Goal: Transaction & Acquisition: Purchase product/service

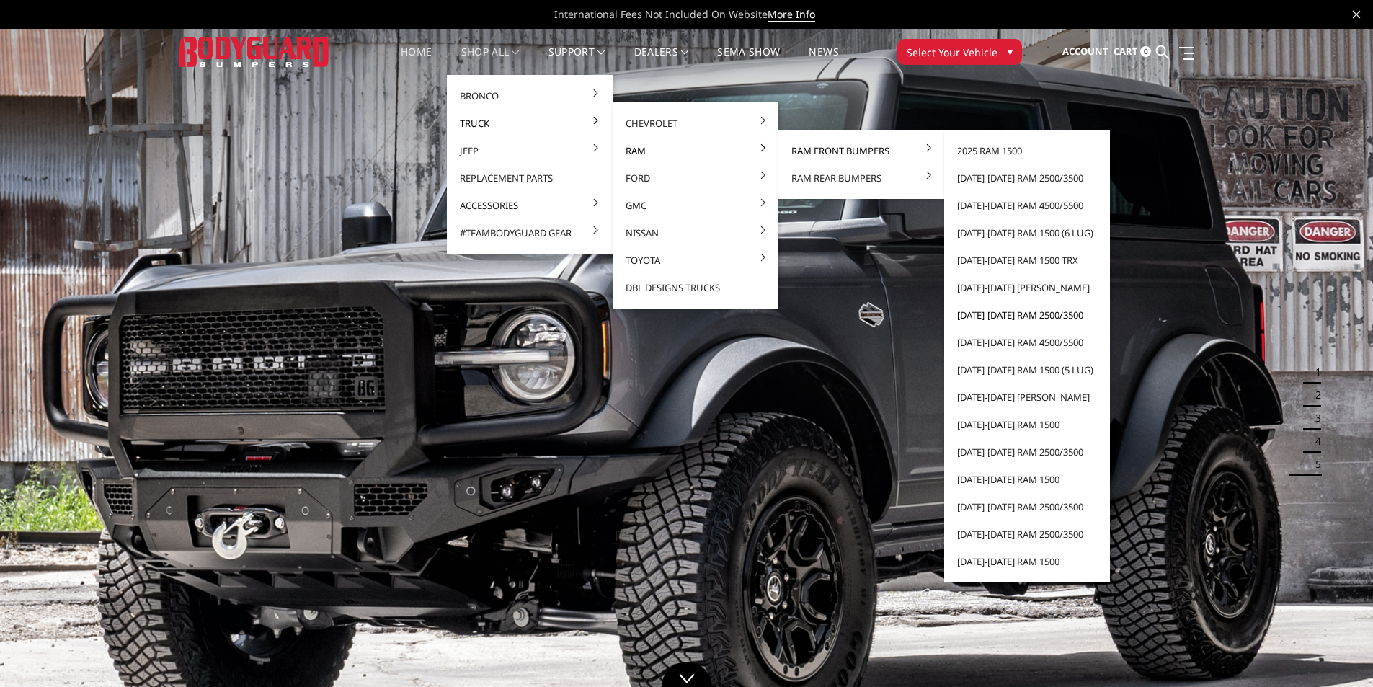
click at [1010, 313] on link "[DATE]-[DATE] Ram 2500/3500" at bounding box center [1027, 314] width 154 height 27
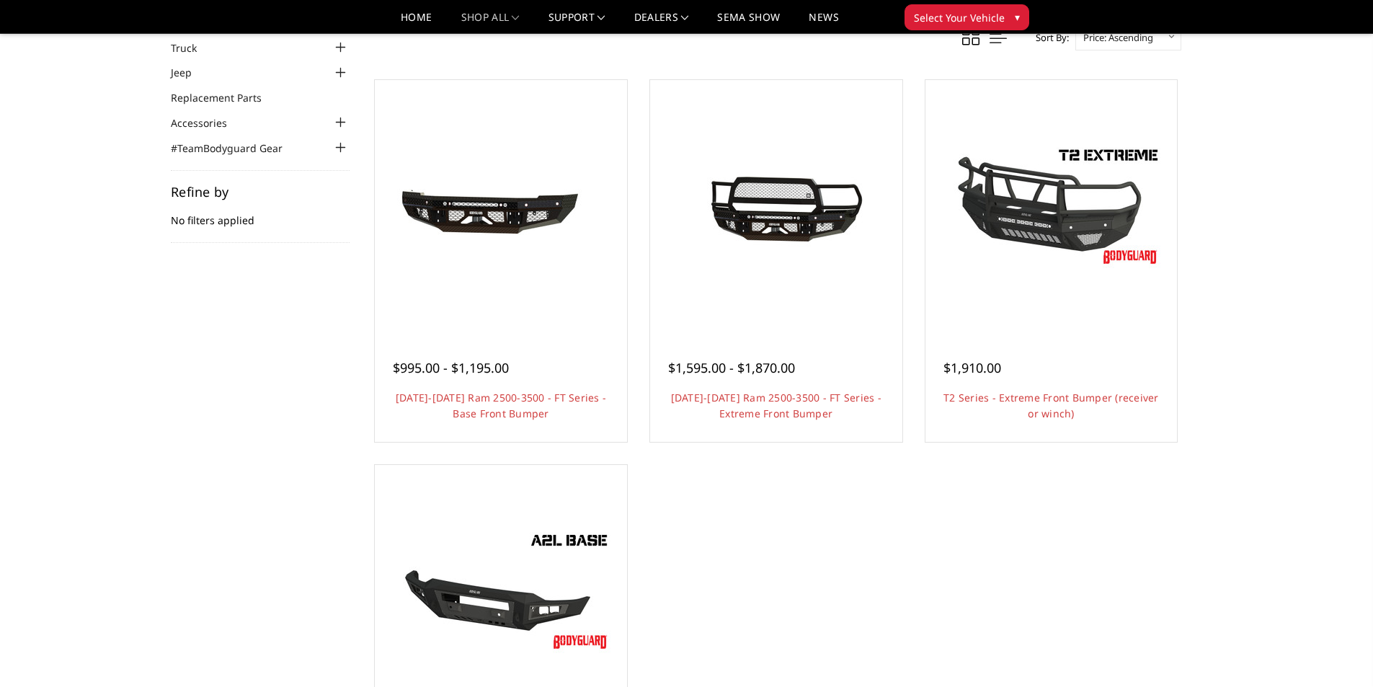
scroll to position [72, 0]
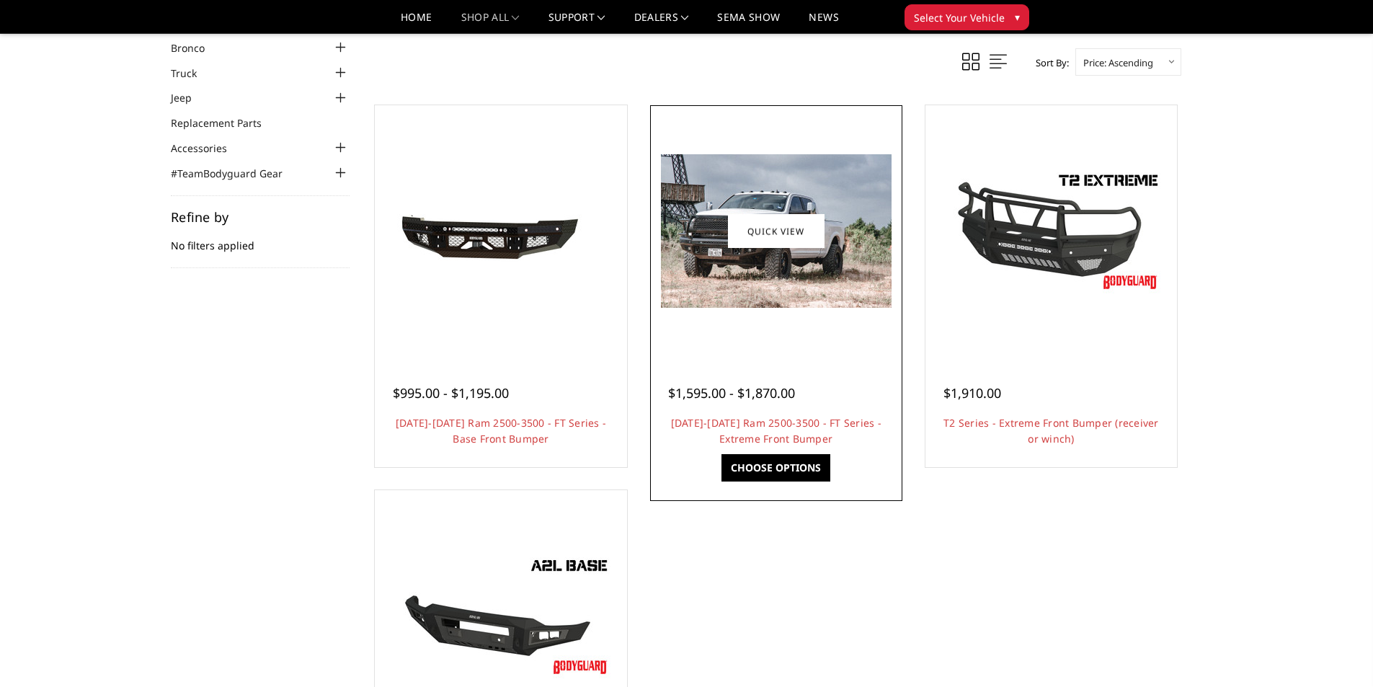
click at [762, 285] on img at bounding box center [776, 230] width 231 height 153
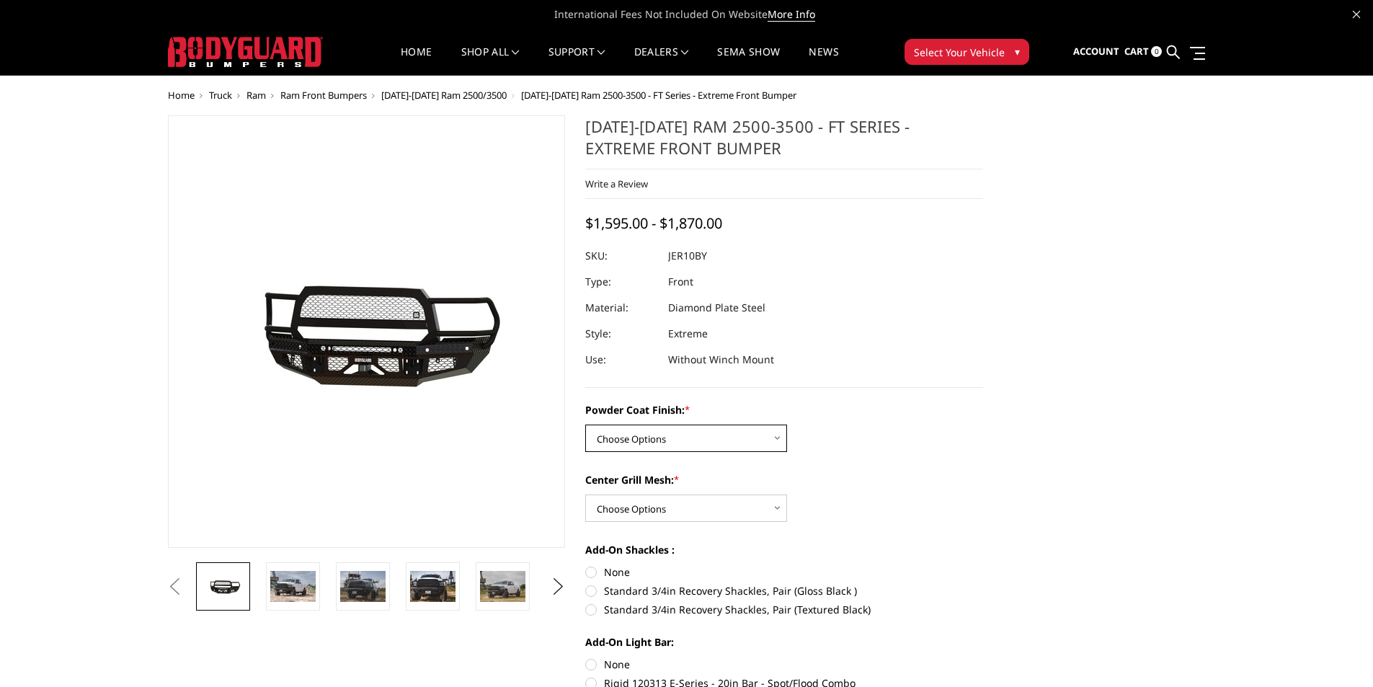
click at [734, 432] on select "Choose Options Bare Metal Gloss Black Powder Coat Textured Black Powder Coat" at bounding box center [686, 437] width 202 height 27
select select "3229"
click at [585, 424] on select "Choose Options Bare Metal Gloss Black Powder Coat Textured Black Powder Coat" at bounding box center [686, 437] width 202 height 27
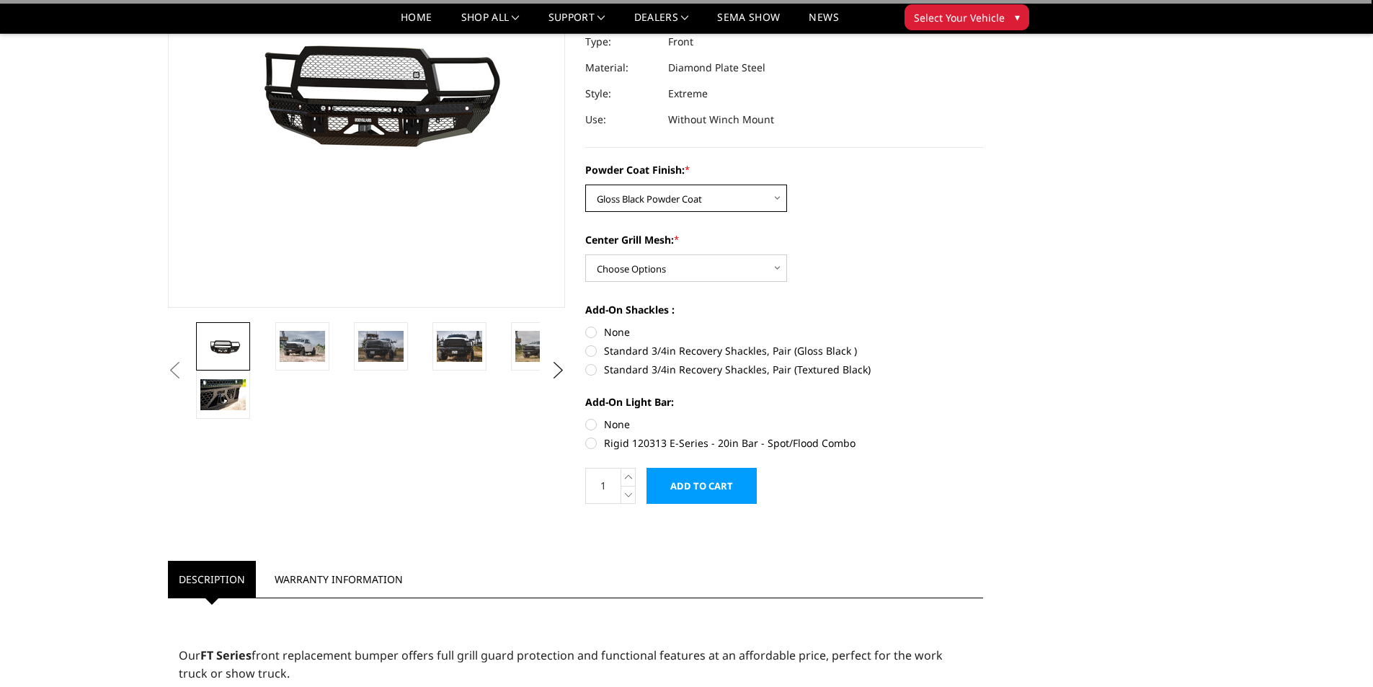
scroll to position [216, 0]
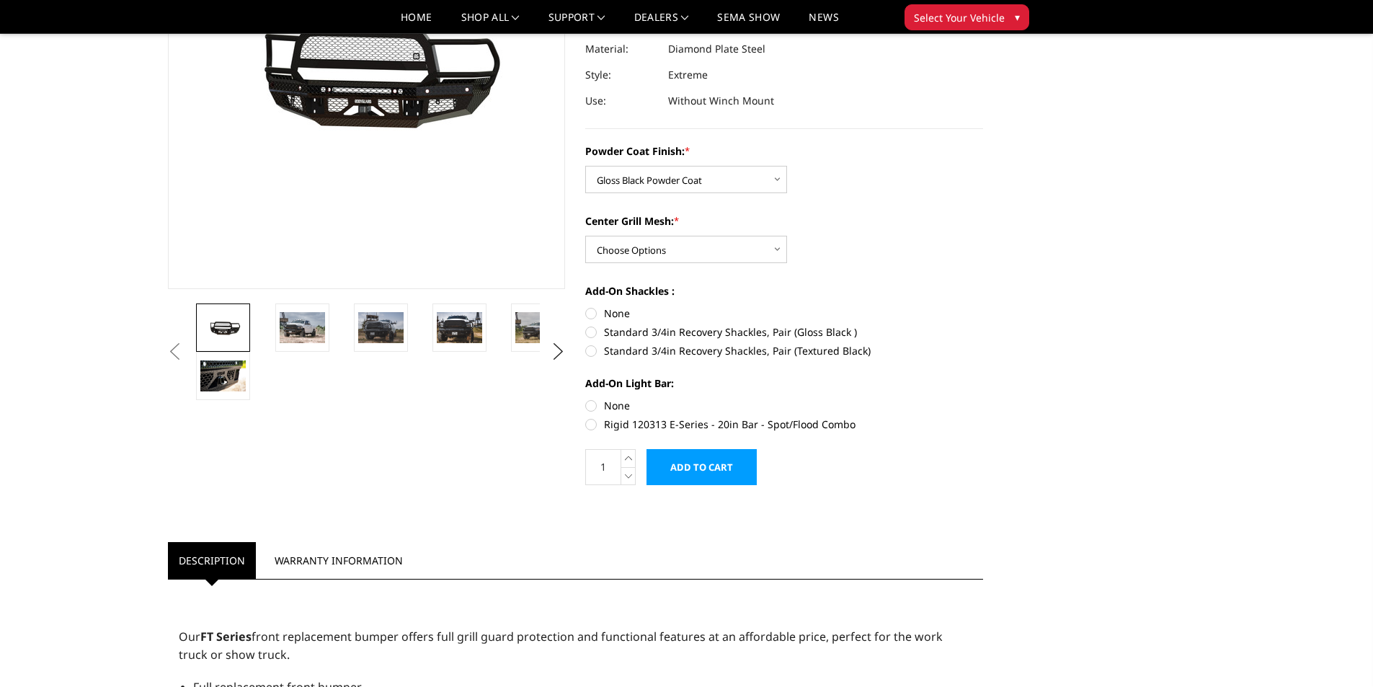
click at [592, 316] on label "None" at bounding box center [784, 313] width 398 height 15
click at [586, 306] on input "None" at bounding box center [585, 306] width 1 height 1
radio input "true"
click at [595, 406] on label "None" at bounding box center [784, 405] width 398 height 15
click at [586, 398] on input "None" at bounding box center [585, 398] width 1 height 1
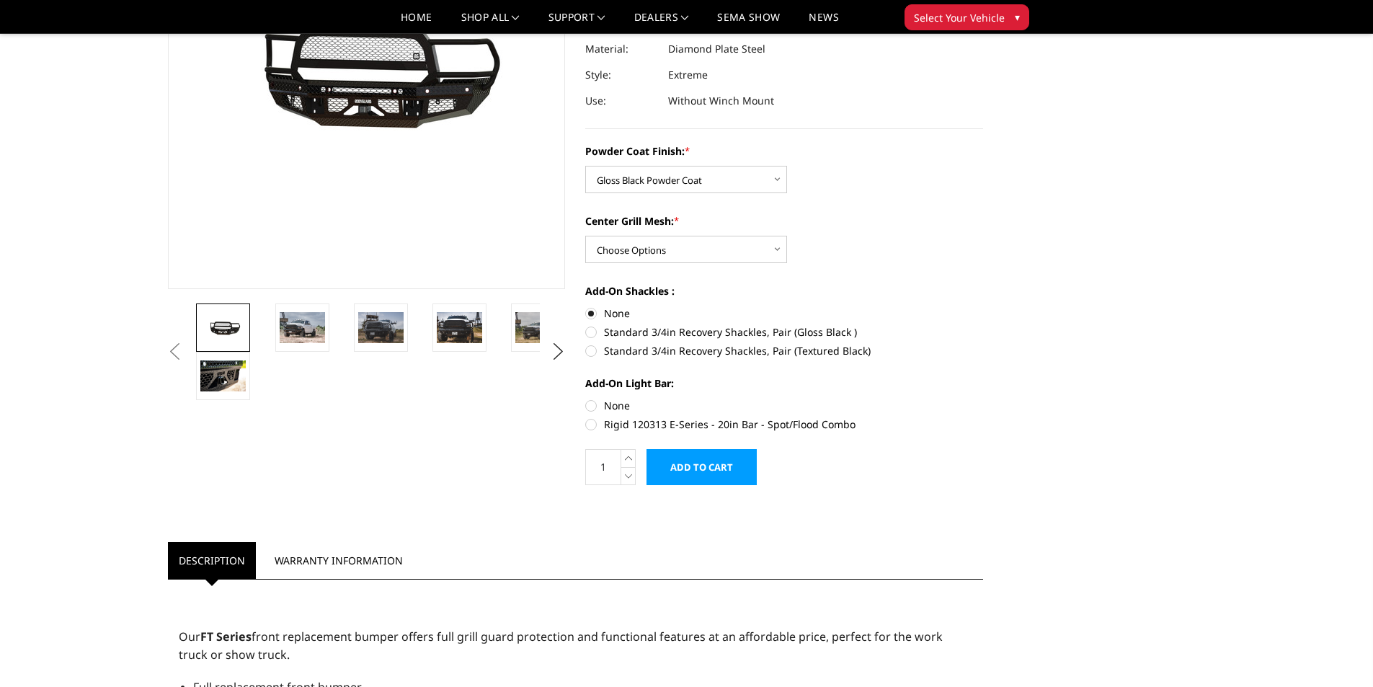
radio input "true"
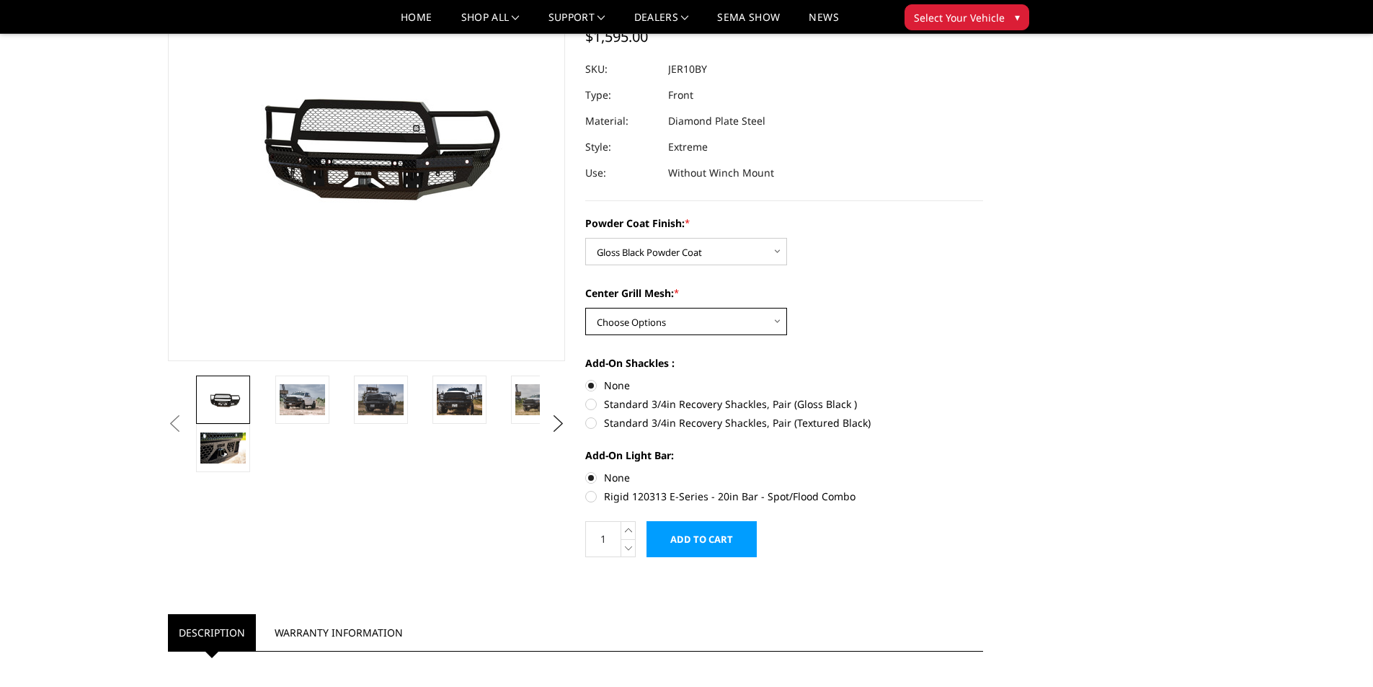
click at [738, 321] on select "Choose Options WITH Expanded Metal in Center Grill WITHOUT Expanded Metal in Ce…" at bounding box center [686, 321] width 202 height 27
select select "3231"
click at [585, 308] on select "Choose Options WITH Expanded Metal in Center Grill WITHOUT Expanded Metal in Ce…" at bounding box center [686, 321] width 202 height 27
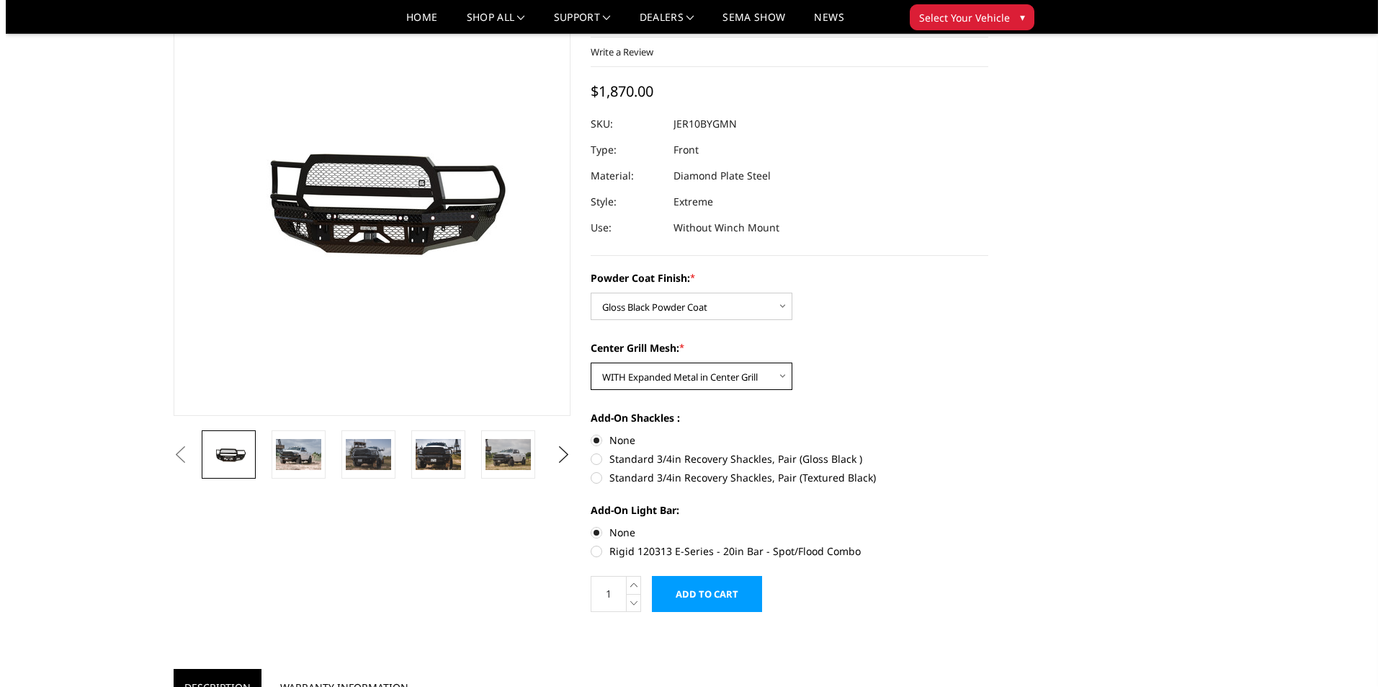
scroll to position [216, 0]
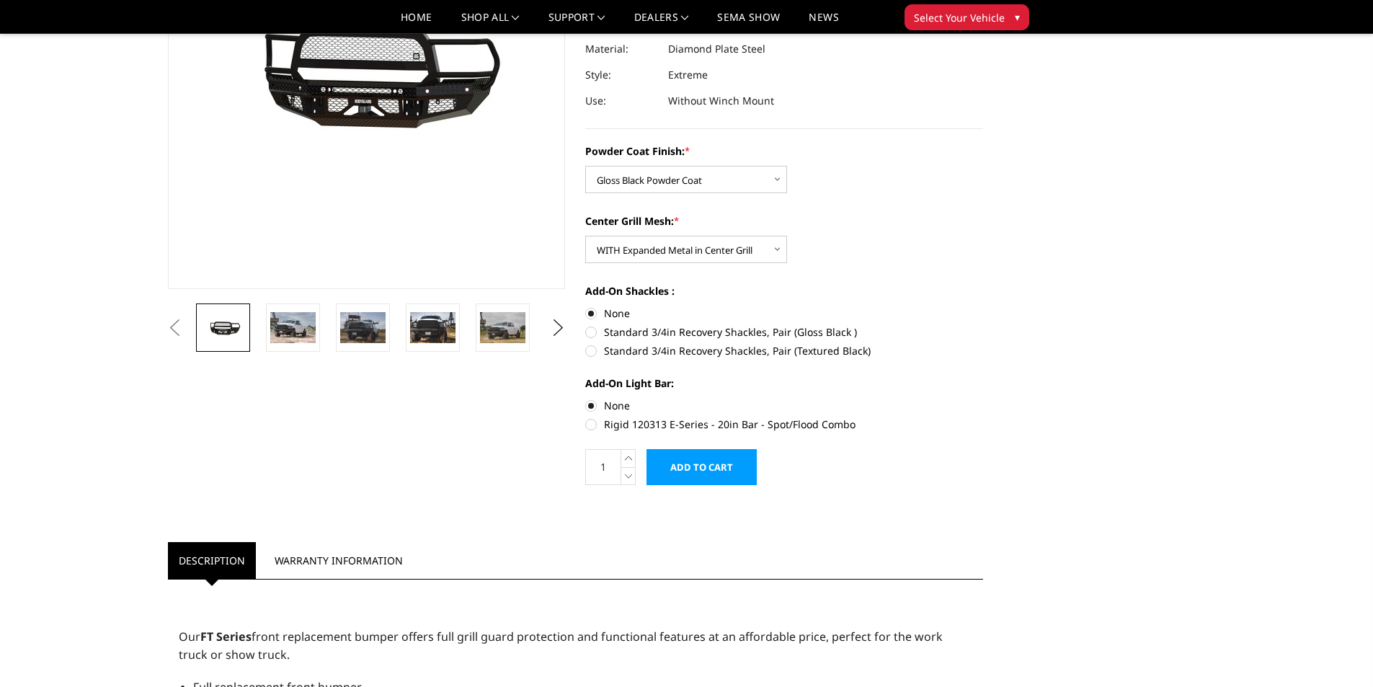
click at [710, 480] on input "Add to Cart" at bounding box center [701, 467] width 110 height 36
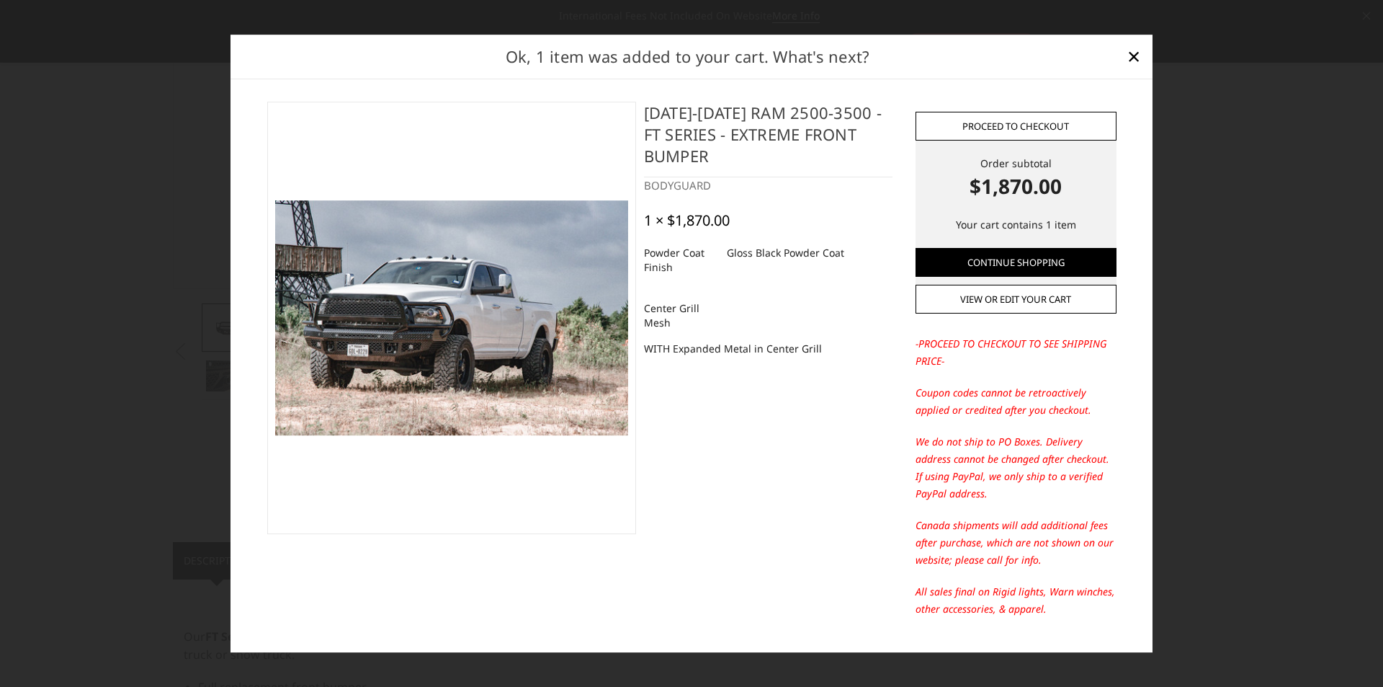
click at [961, 134] on link "Proceed to checkout" at bounding box center [1016, 126] width 201 height 29
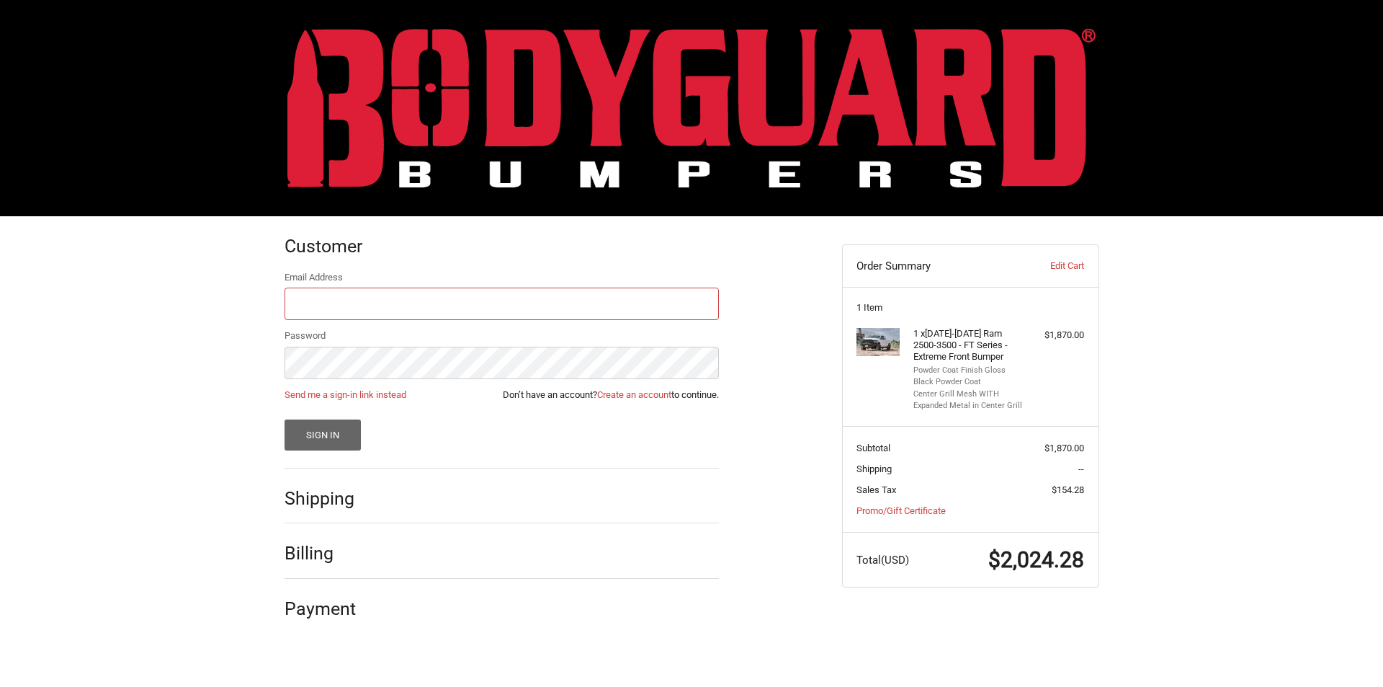
type input "NSKKUSTOMS@GMAIL.COM"
click at [319, 445] on button "Sign In" at bounding box center [323, 434] width 77 height 31
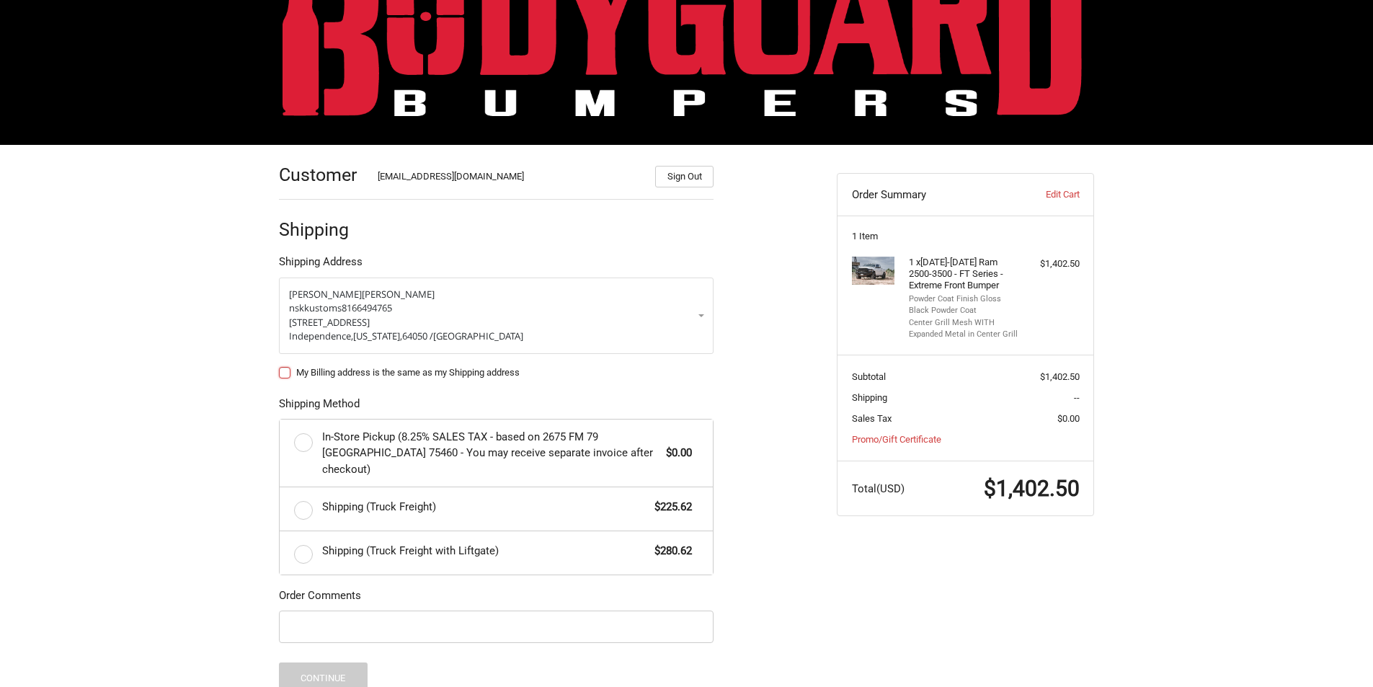
scroll to position [72, 0]
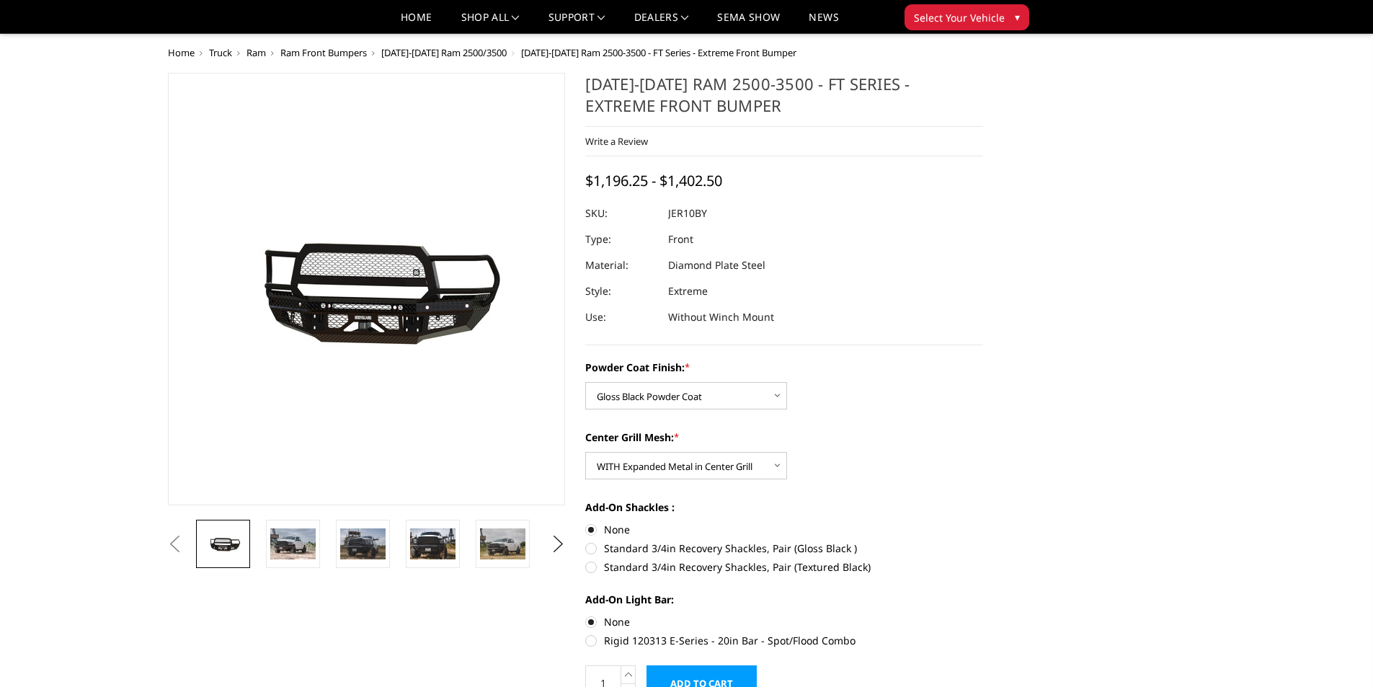
select select "3229"
select select "3231"
